Goal: Task Accomplishment & Management: Manage account settings

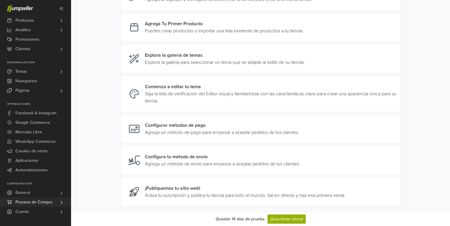
scroll to position [205, 0]
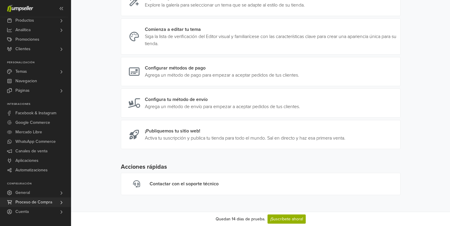
click at [38, 200] on span "Proceso de Compra" at bounding box center [33, 201] width 37 height 9
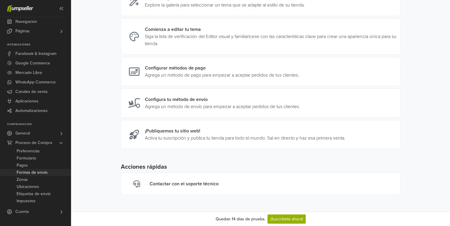
click at [42, 170] on span "Formas de envío." at bounding box center [33, 172] width 32 height 7
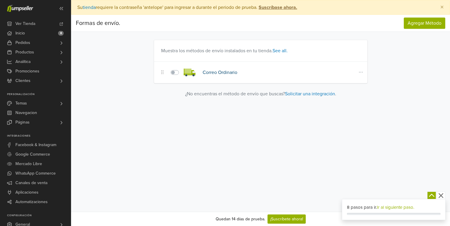
click at [208, 73] on link "Correo Ordinario" at bounding box center [220, 72] width 35 height 6
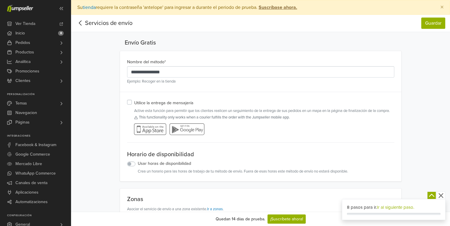
click at [82, 23] on icon at bounding box center [80, 22] width 9 height 7
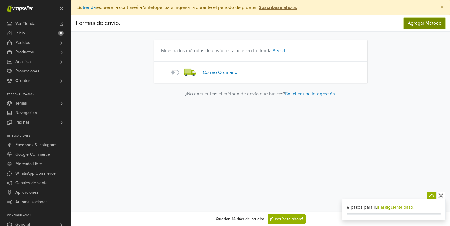
click at [428, 24] on span "Agregar Método" at bounding box center [425, 23] width 34 height 6
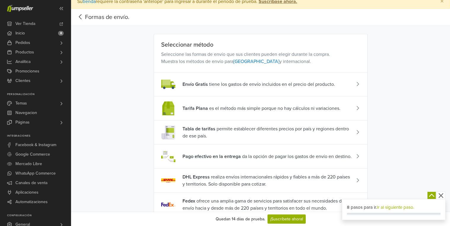
scroll to position [154, 0]
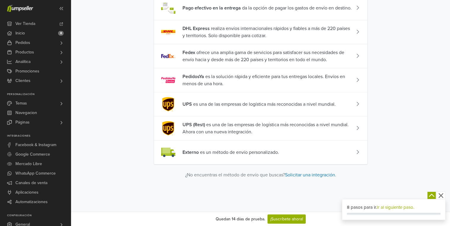
click at [261, 154] on span "Externo es un método de envío personalizado." at bounding box center [231, 152] width 97 height 7
